Goal: Transaction & Acquisition: Purchase product/service

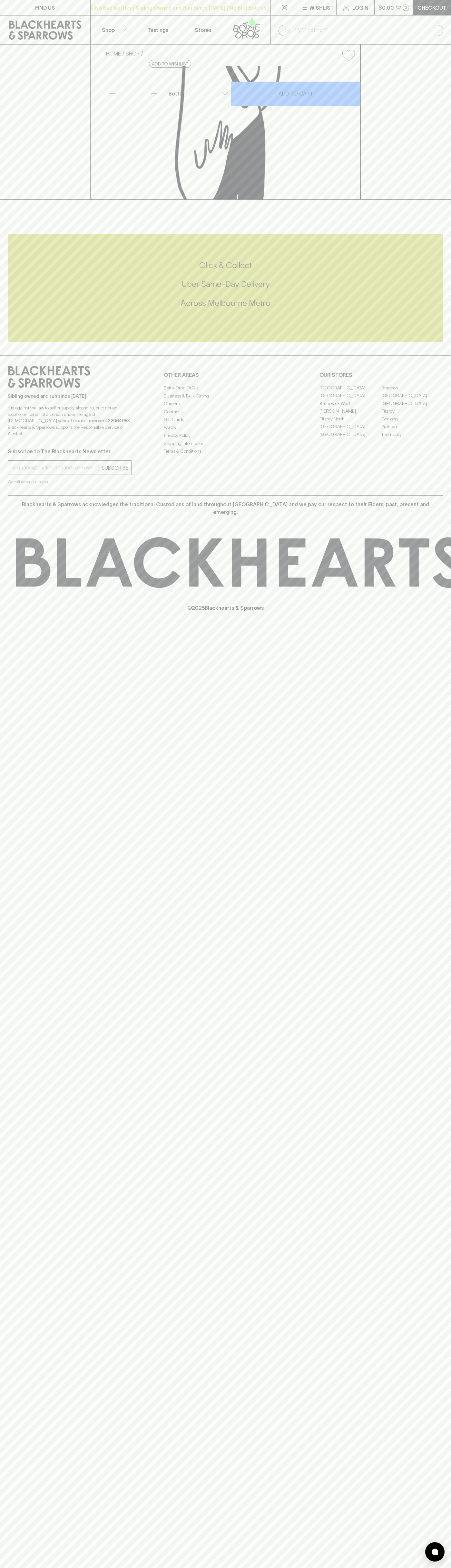
click at [285, 22] on div "​" at bounding box center [361, 30] width 181 height 29
click at [424, 628] on div "© 2025 Blackhearts & Sparrows" at bounding box center [225, 575] width 451 height 107
click at [410, 1568] on html "FIND US | No Bad Bottles | Sibling Owned and Run Since 2006 | No Bad Bottles | …" at bounding box center [225, 784] width 451 height 1568
click at [16, 968] on div "FIND US | No Bad Bottles | Sibling Owned and Run Since 2006 | No Bad Bottles | …" at bounding box center [225, 784] width 451 height 1568
